Goal: Information Seeking & Learning: Learn about a topic

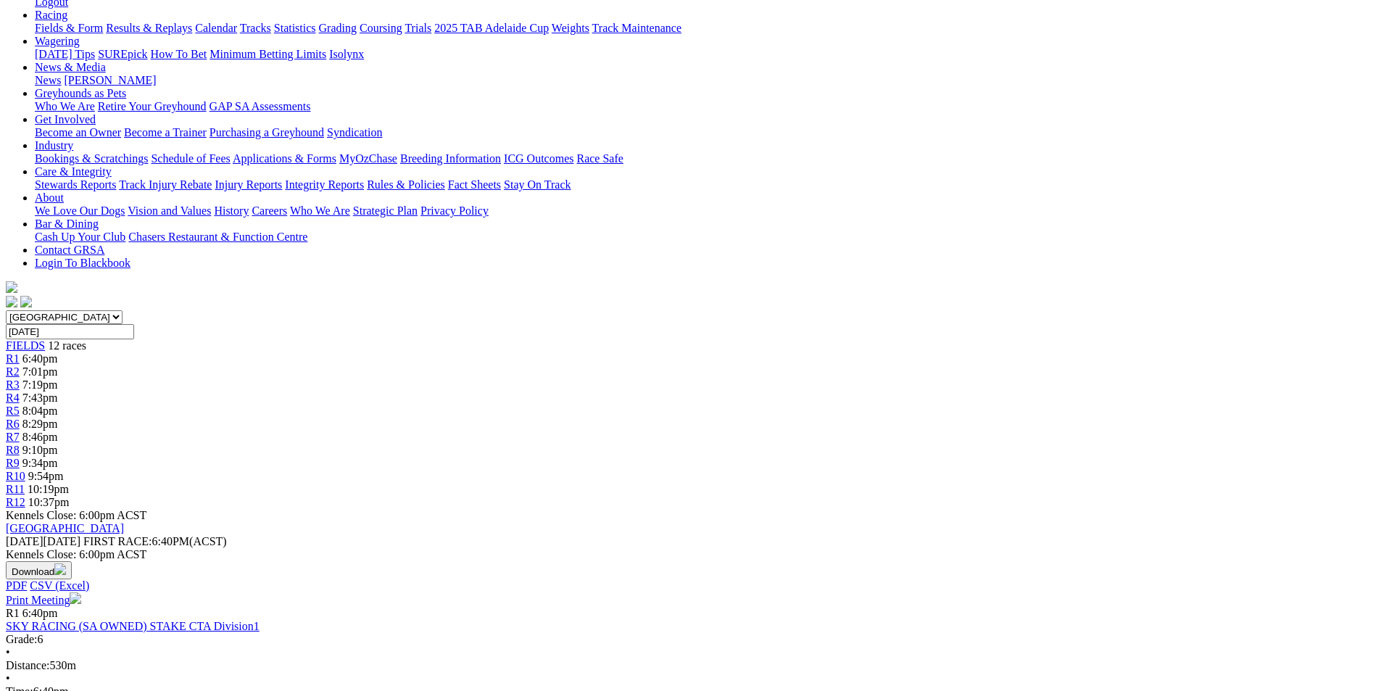
scroll to position [312, 0]
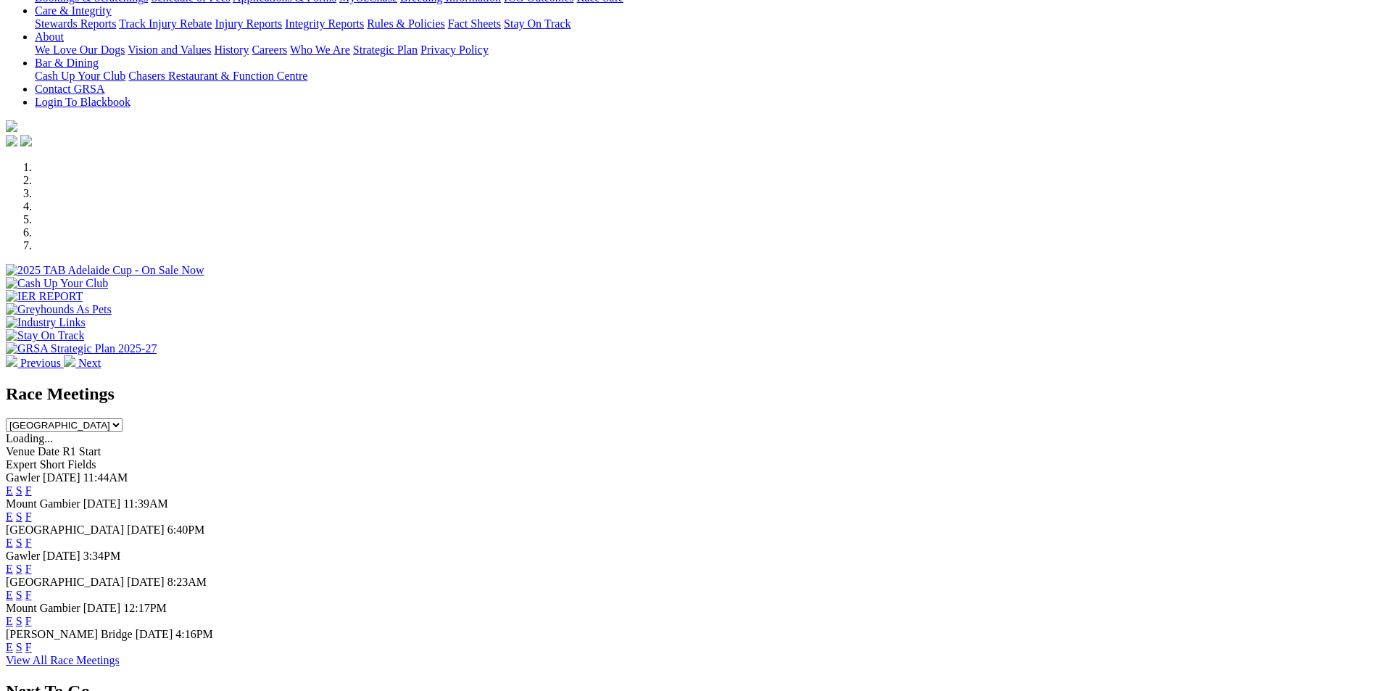
scroll to position [412, 0]
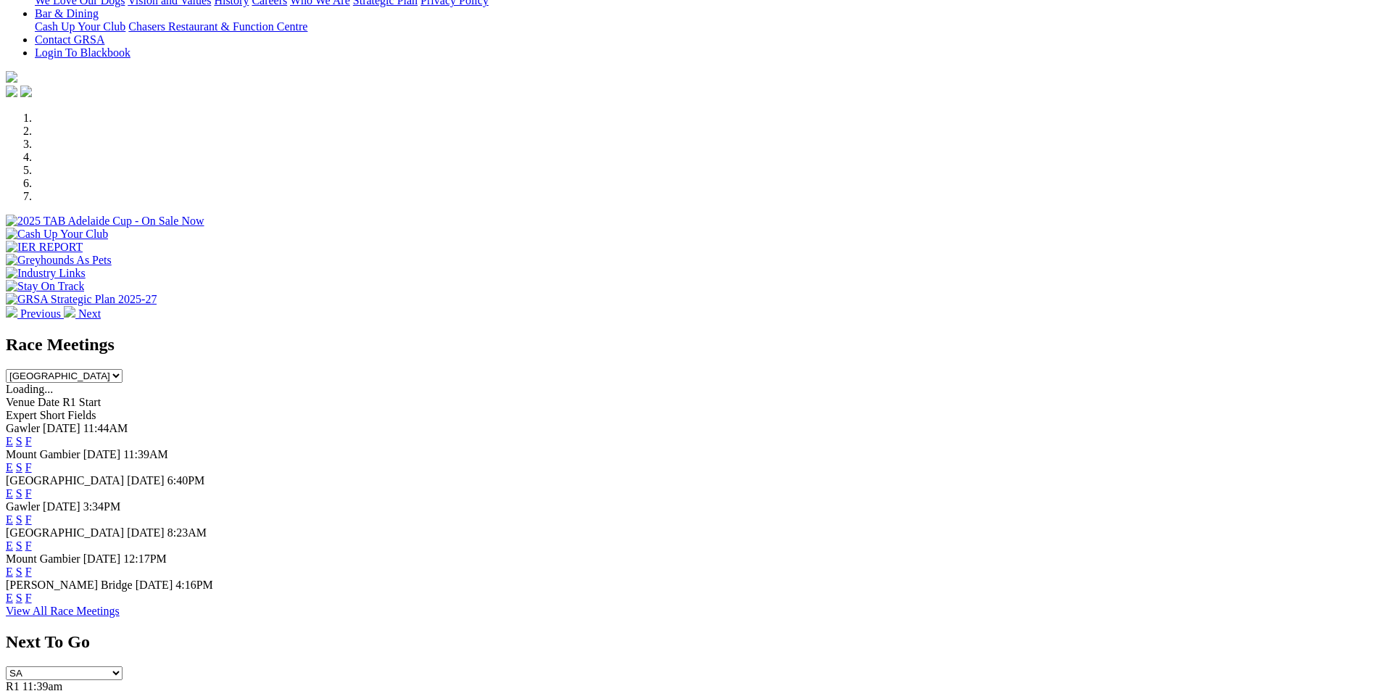
click at [32, 487] on link "F" at bounding box center [28, 493] width 7 height 12
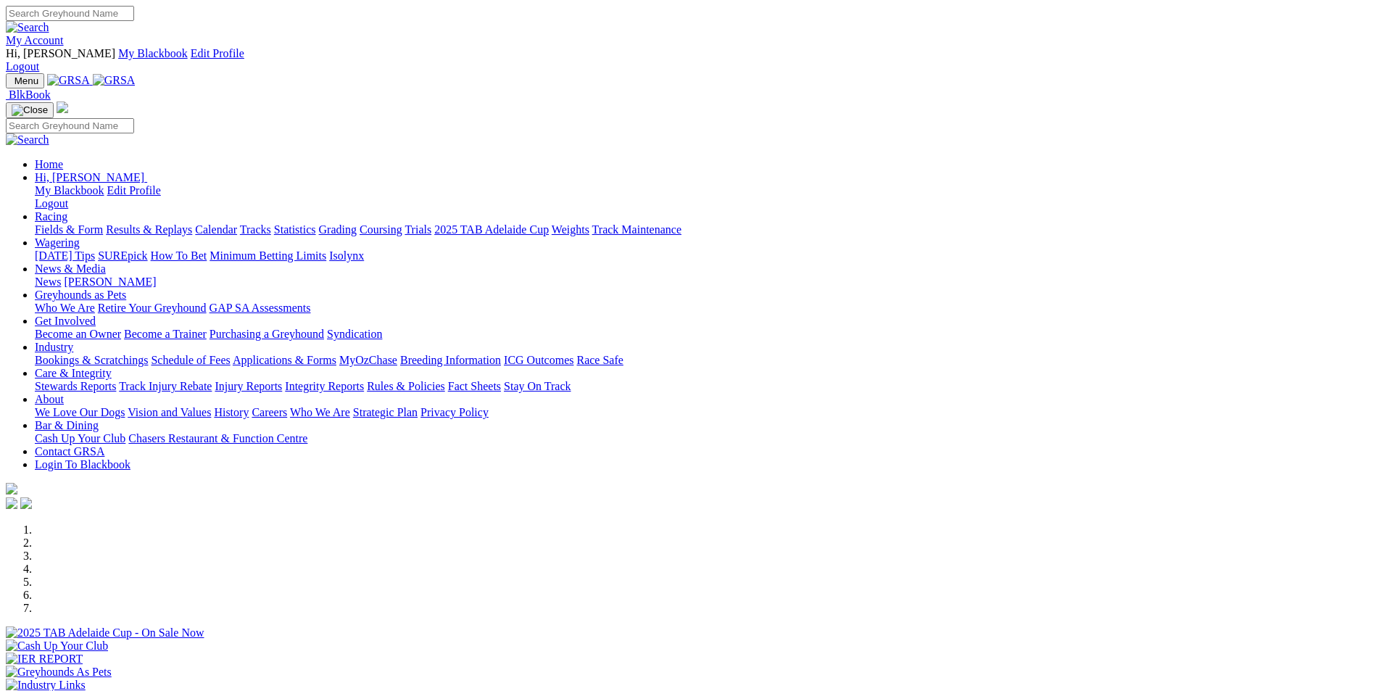
click at [25, 523] on div "Previous Next" at bounding box center [690, 627] width 1369 height 209
